Goal: Information Seeking & Learning: Learn about a topic

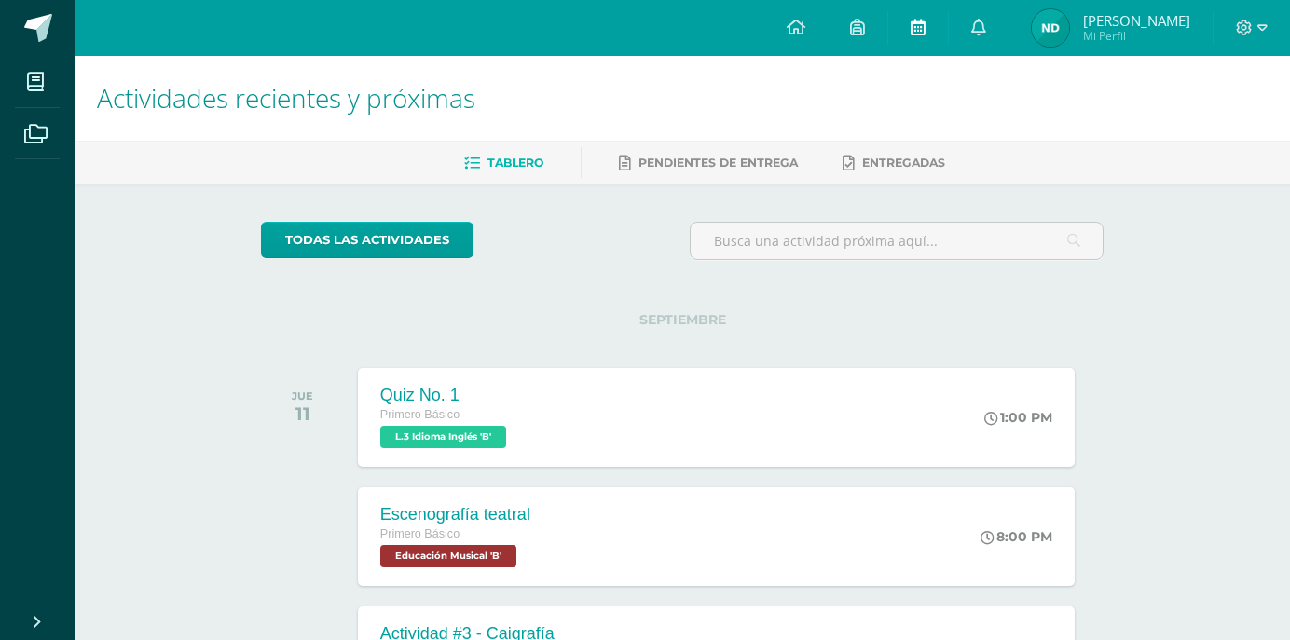
click at [934, 44] on link at bounding box center [918, 28] width 60 height 56
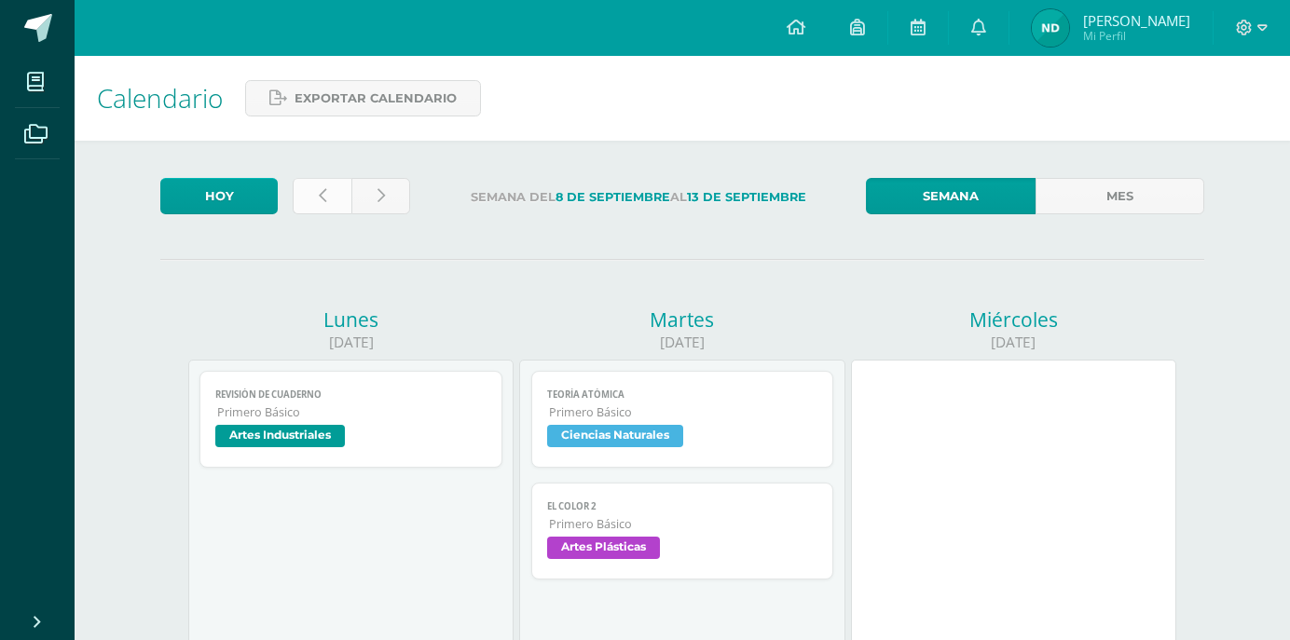
click at [333, 203] on link at bounding box center [322, 196] width 59 height 36
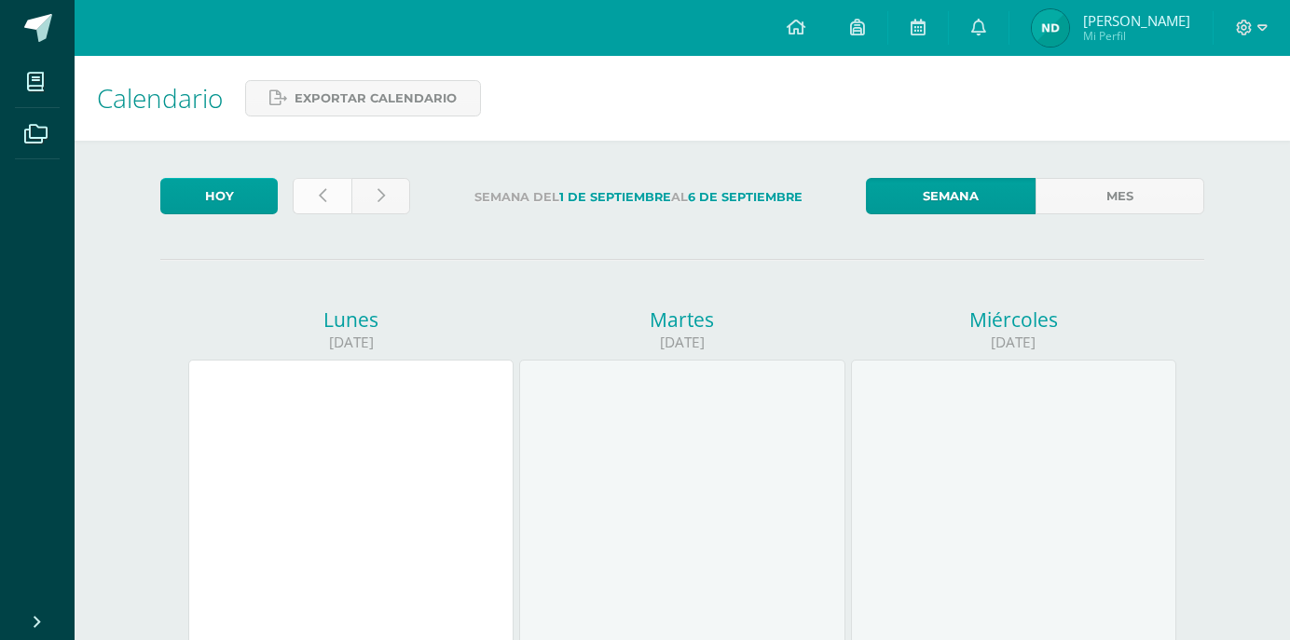
click at [335, 198] on link at bounding box center [322, 196] width 59 height 36
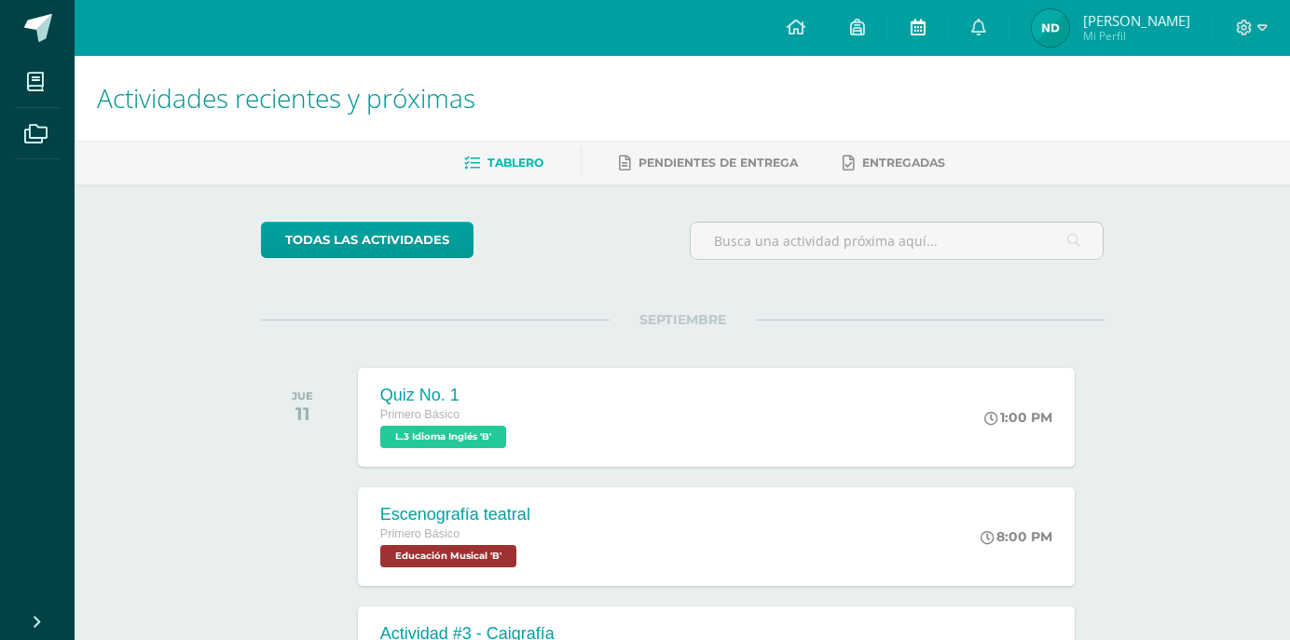
click at [925, 28] on icon at bounding box center [917, 27] width 15 height 17
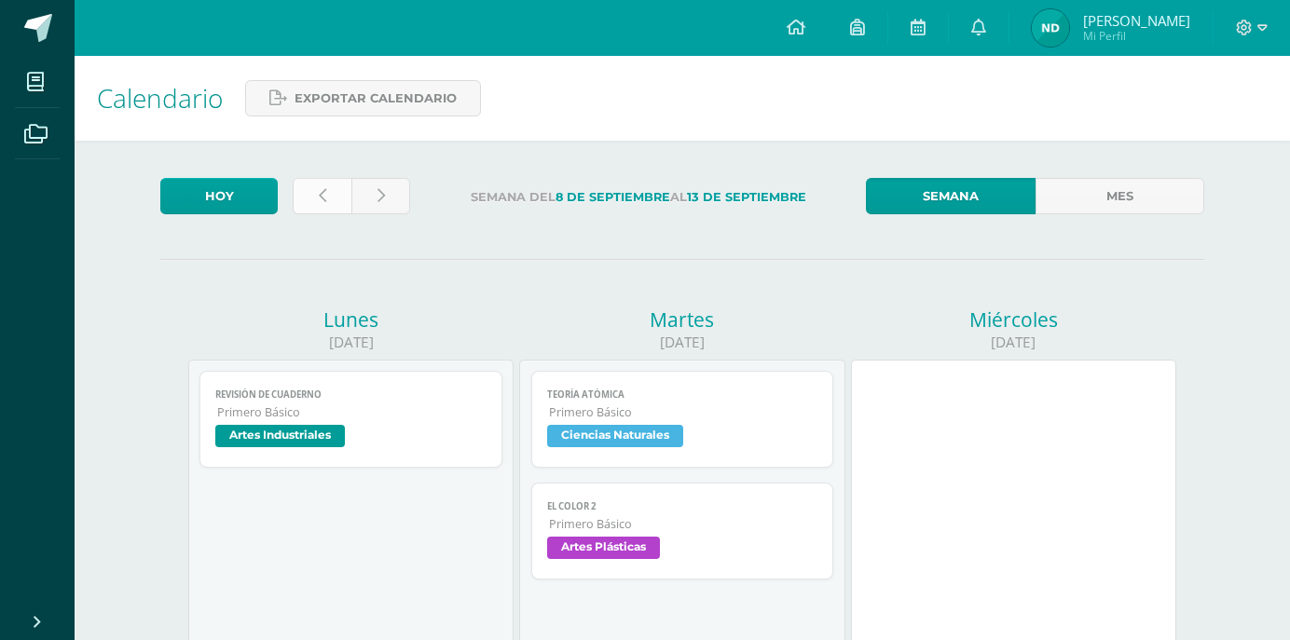
click at [335, 205] on link at bounding box center [322, 196] width 59 height 36
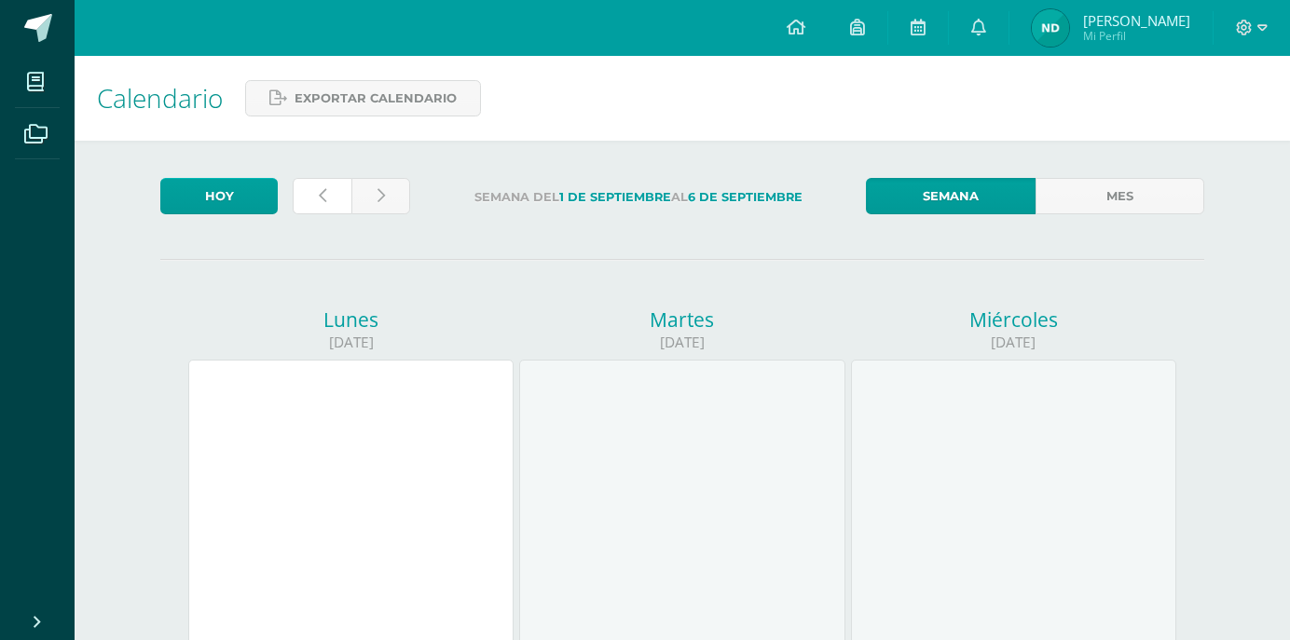
click at [335, 205] on link at bounding box center [322, 196] width 59 height 36
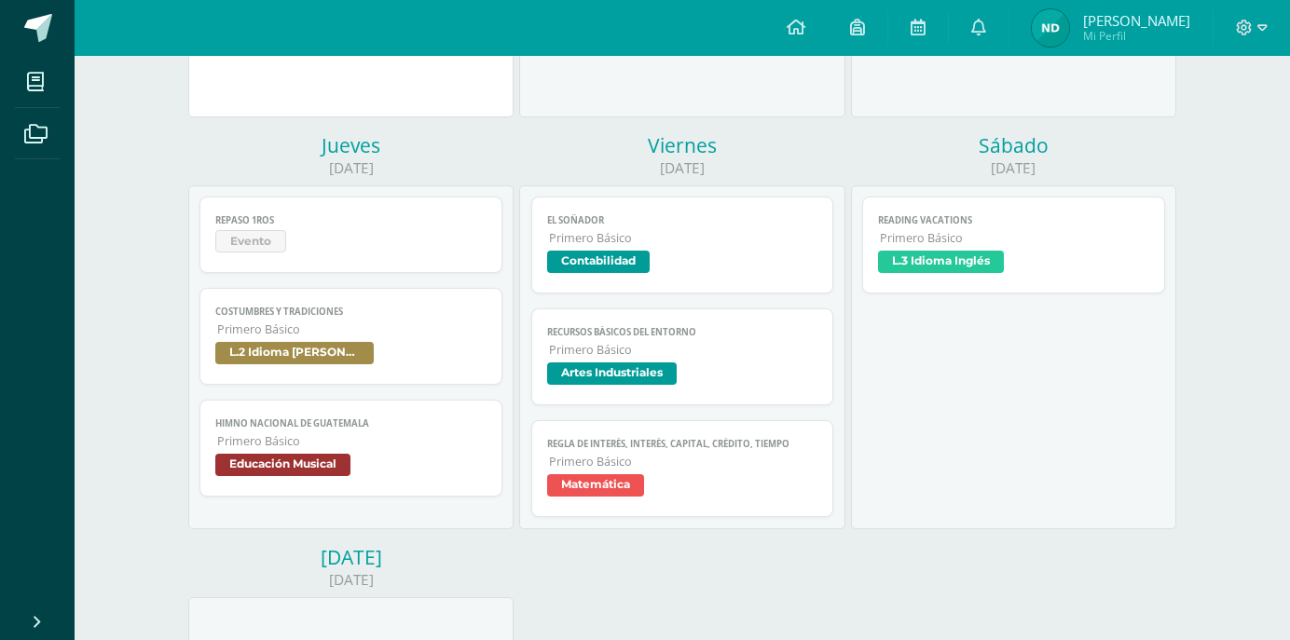
scroll to position [596, 0]
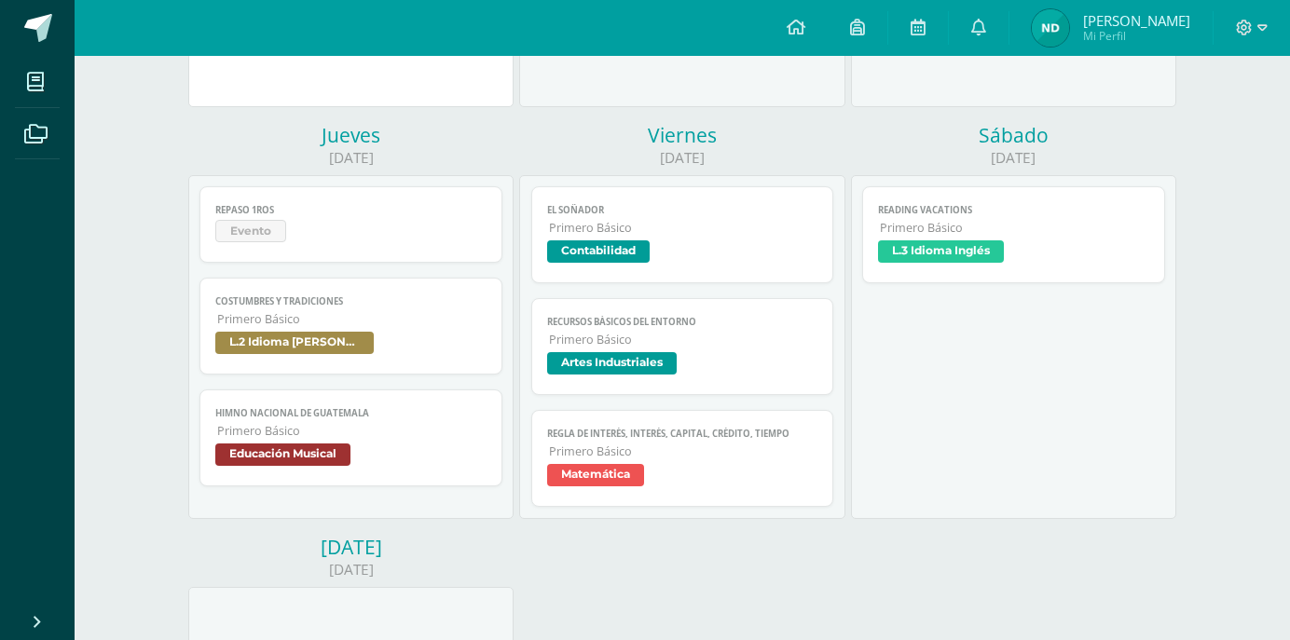
click at [299, 299] on span "Costumbres y tradiciones" at bounding box center [350, 301] width 271 height 12
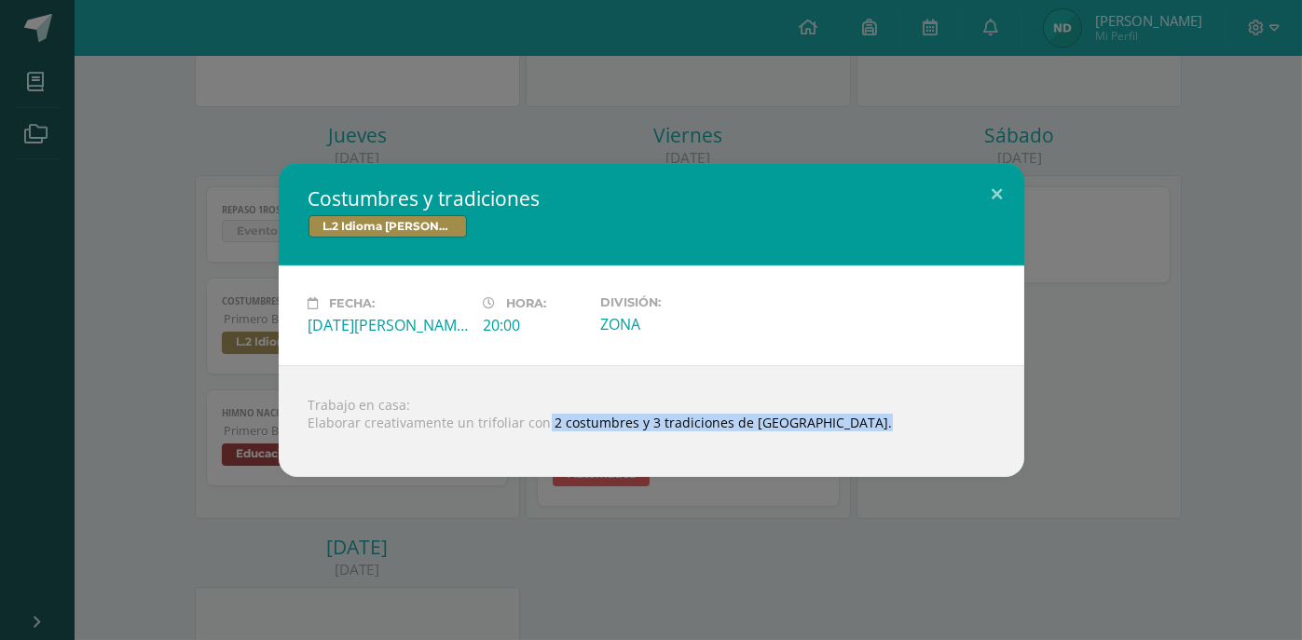
drag, startPoint x: 542, startPoint y: 431, endPoint x: 739, endPoint y: 438, distance: 196.7
click at [739, 438] on div "Trabajo en casa: Elaborar creativamente un trifoliar con 2 costumbres y 3 tradi…" at bounding box center [652, 421] width 746 height 112
copy body "2 costumbres y 3 tradiciones de Guatemala. Loading..."
click at [1051, 148] on div "Costumbres y tradiciones L.2 Idioma Maya Kaqchikel Fecha: Jueves 28 de Agosto H…" at bounding box center [651, 320] width 1302 height 640
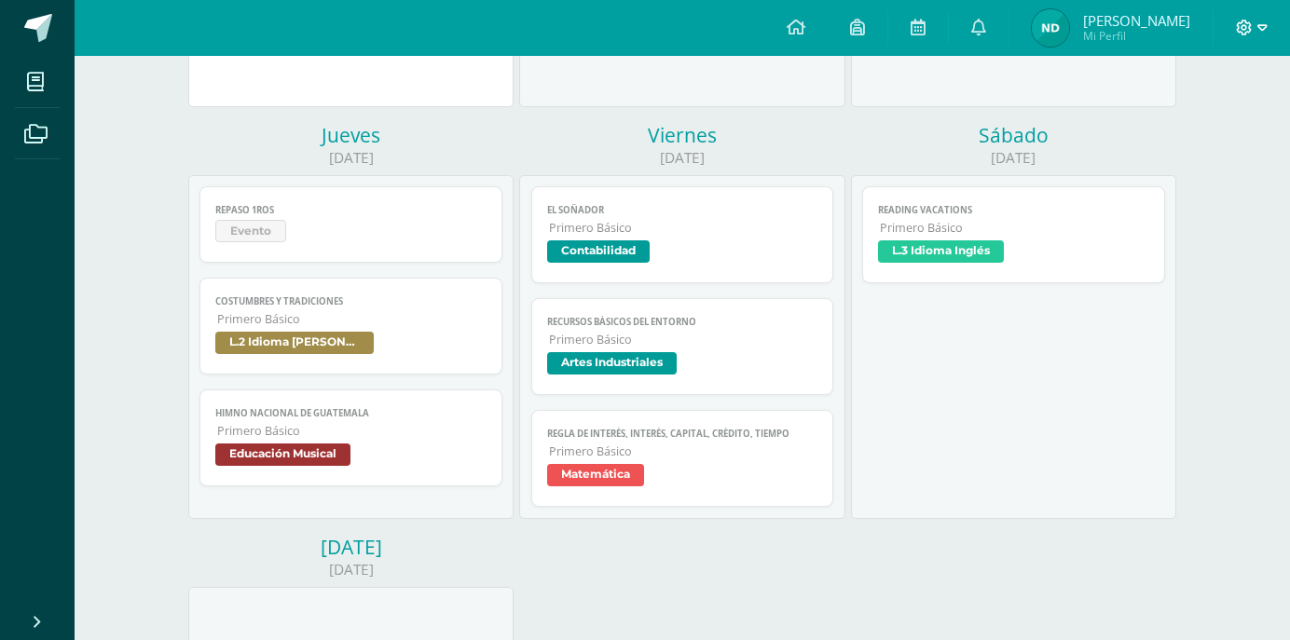
click at [1262, 30] on icon at bounding box center [1262, 27] width 10 height 7
click at [1183, 121] on span "Cerrar sesión" at bounding box center [1203, 126] width 84 height 18
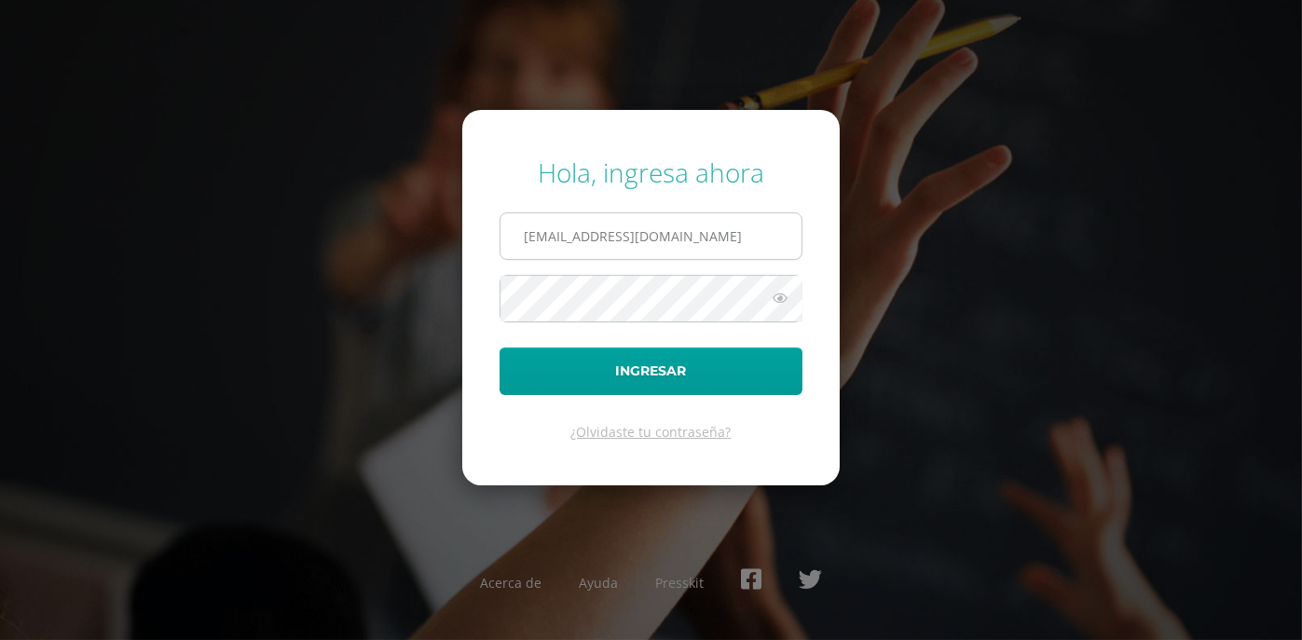
click at [762, 244] on input "[EMAIL_ADDRESS][DOMAIN_NAME]" at bounding box center [650, 236] width 301 height 46
type input "[EMAIL_ADDRESS][DOMAIN_NAME]"
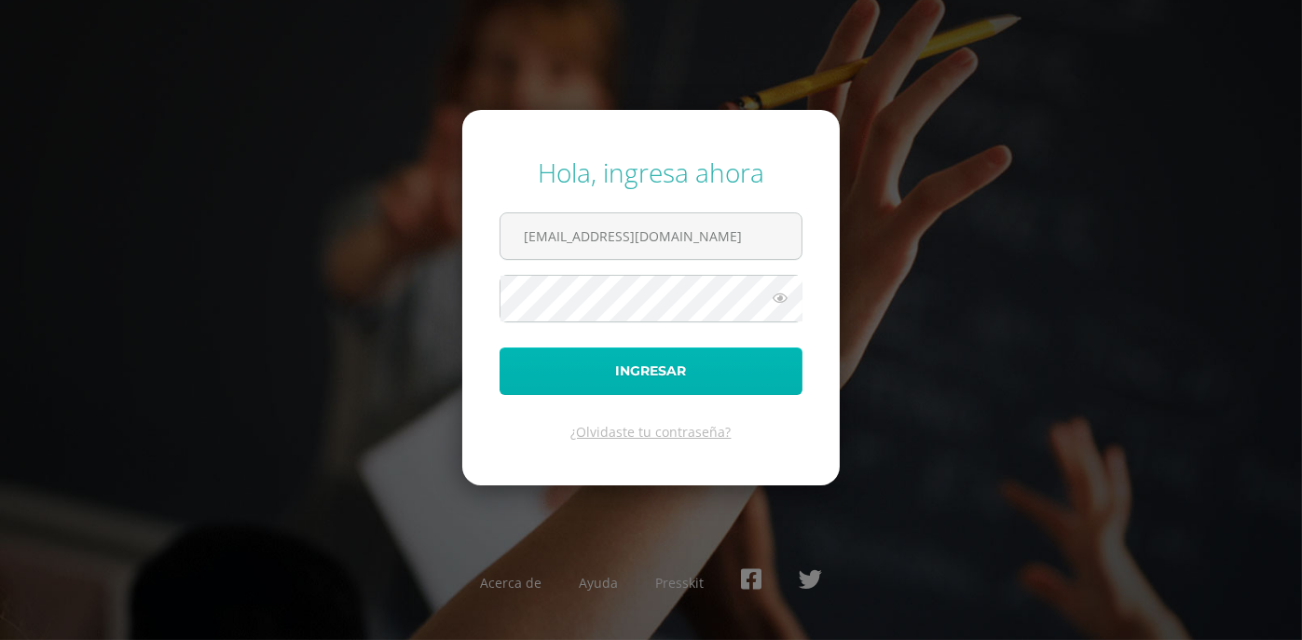
click at [675, 372] on button "Ingresar" at bounding box center [650, 372] width 303 height 48
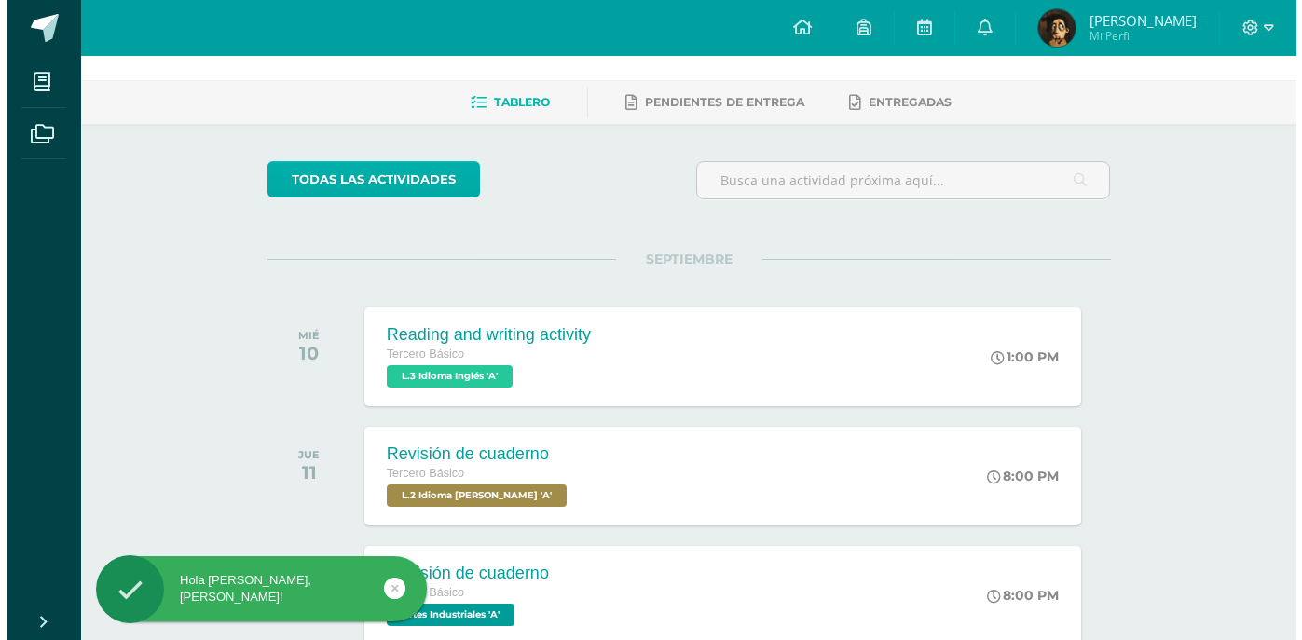
scroll to position [149, 0]
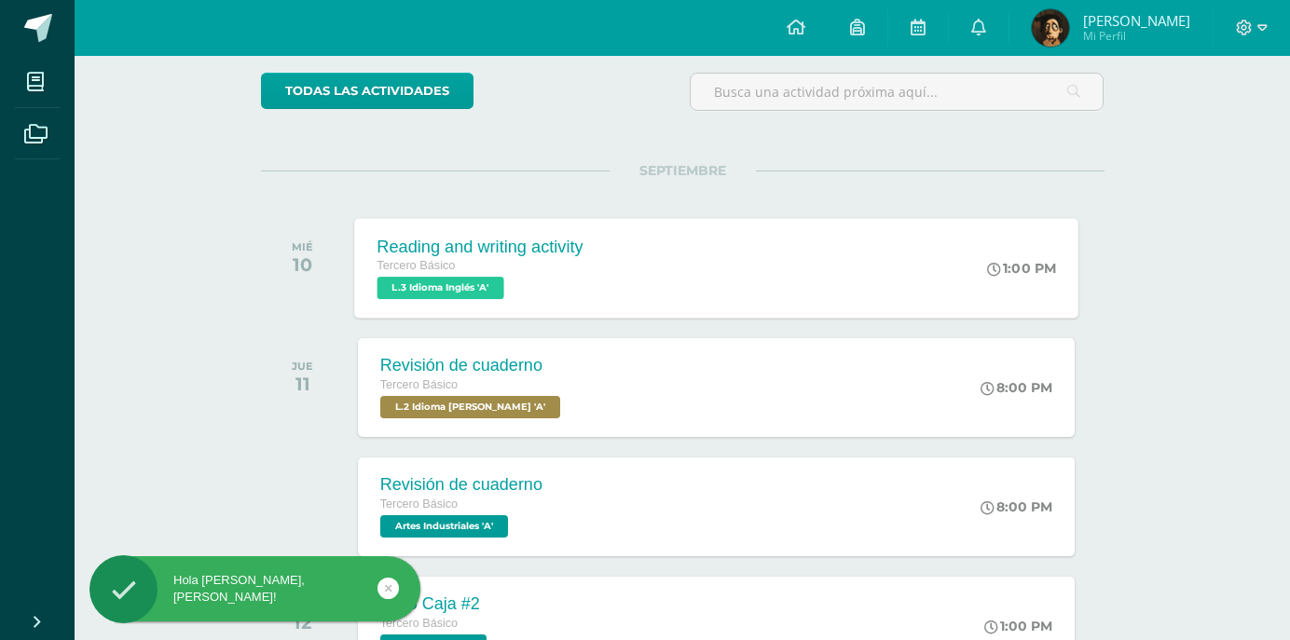
click at [640, 240] on div "Reading and writing activity Tercero Básico L.3 Idioma Inglés 'A' 1:00 PM Readi…" at bounding box center [716, 268] width 724 height 100
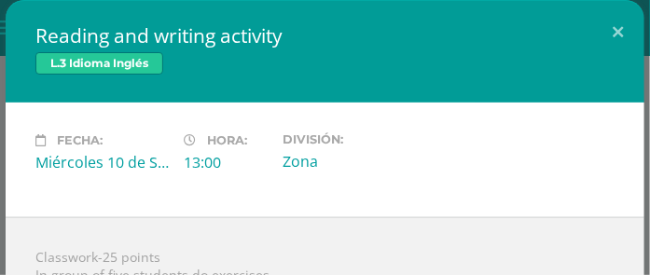
click at [184, 146] on label "Hora:" at bounding box center [226, 139] width 84 height 15
click at [159, 64] on span "L.3 Idioma Inglés" at bounding box center [99, 63] width 128 height 22
